Goal: Navigation & Orientation: Find specific page/section

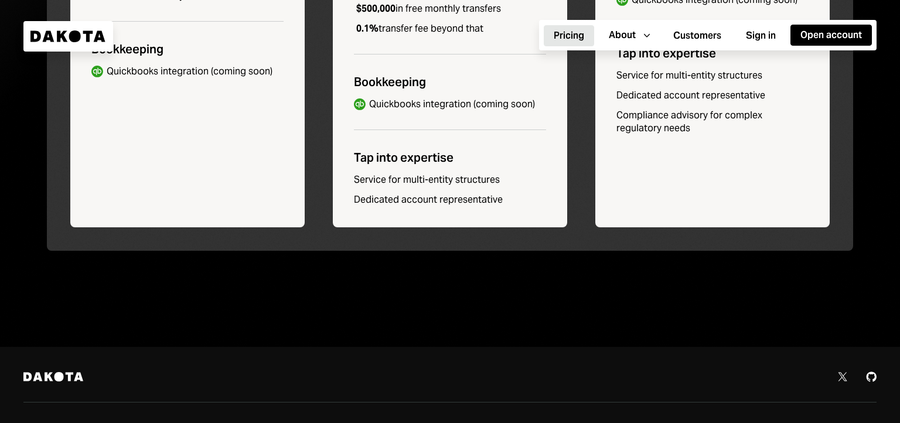
scroll to position [794, 0]
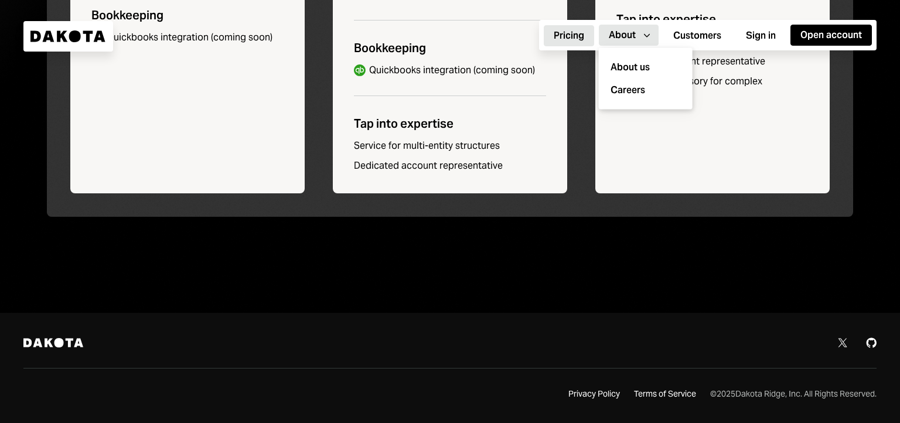
click at [651, 32] on icon "Caret Down" at bounding box center [647, 35] width 13 height 13
click at [633, 69] on div "About us" at bounding box center [646, 67] width 80 height 23
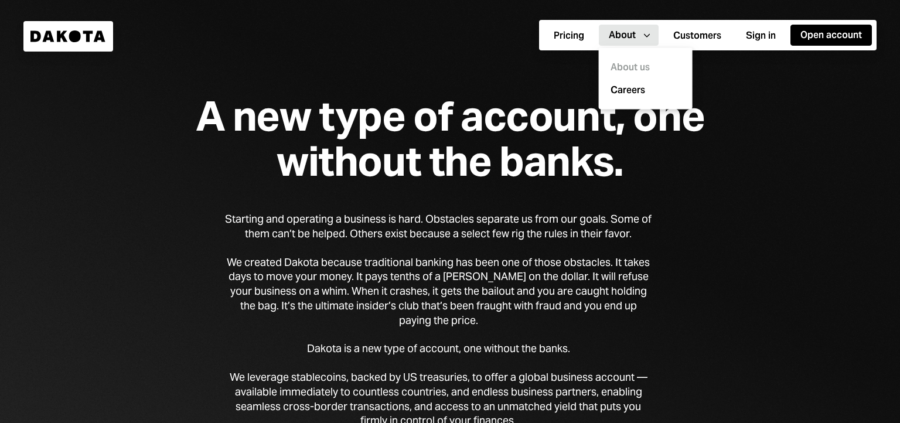
click at [454, 155] on div "A new type of account, one without the banks." at bounding box center [450, 139] width 600 height 90
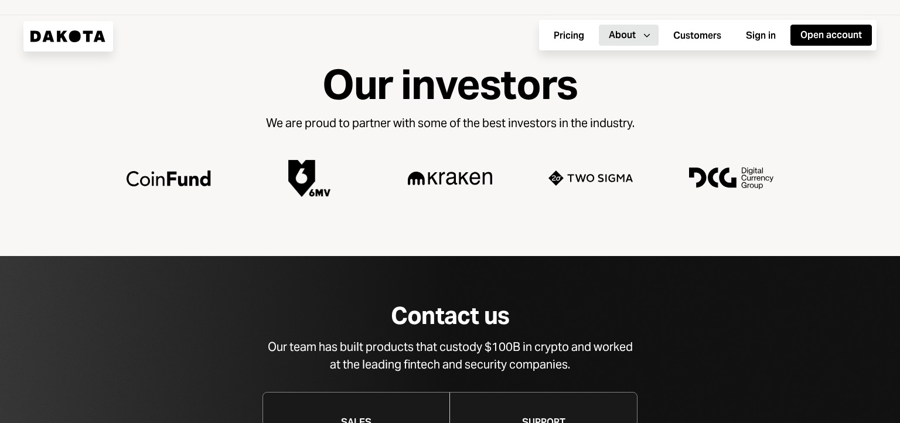
scroll to position [1167, 0]
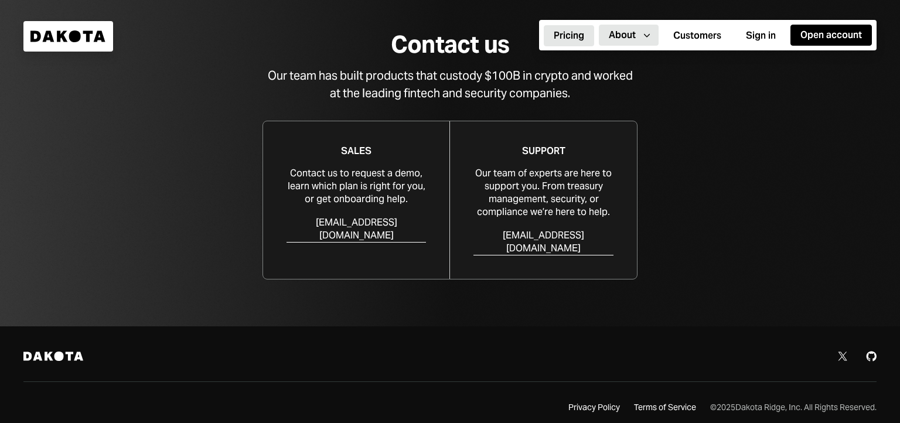
click at [571, 39] on button "Pricing" at bounding box center [569, 35] width 50 height 21
